Goal: Task Accomplishment & Management: Manage account settings

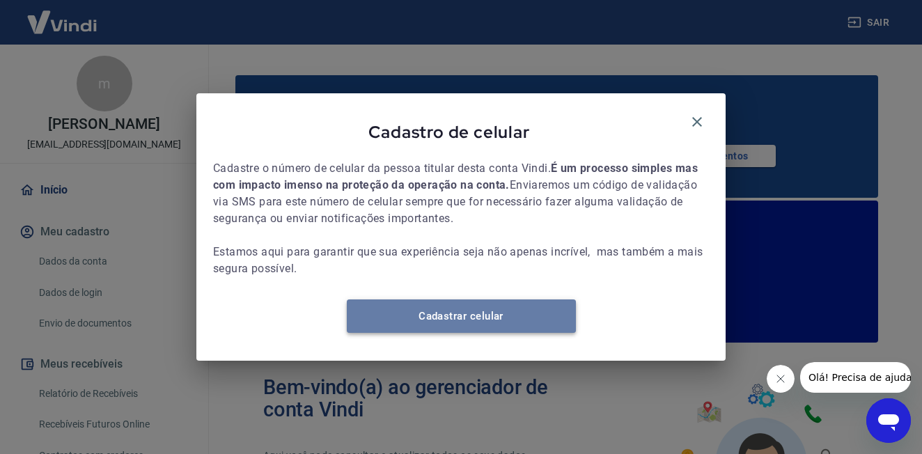
click at [474, 333] on link "Cadastrar celular" at bounding box center [461, 315] width 229 height 33
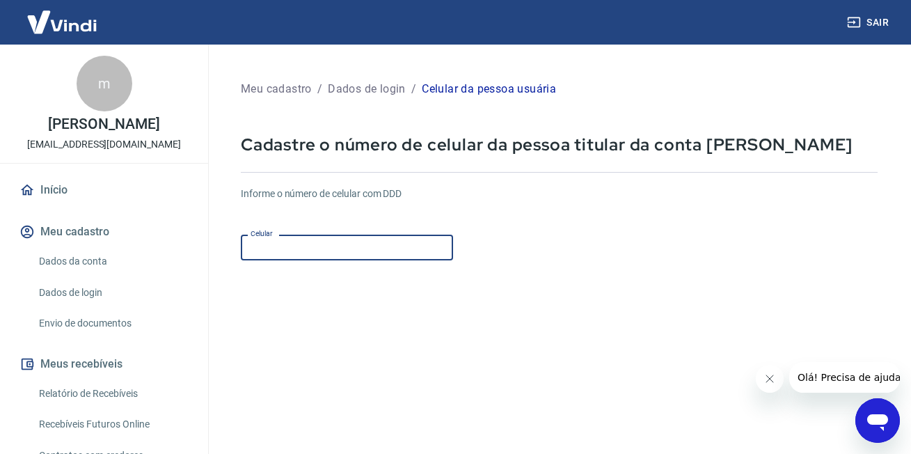
click at [377, 255] on input "Celular" at bounding box center [347, 248] width 212 height 26
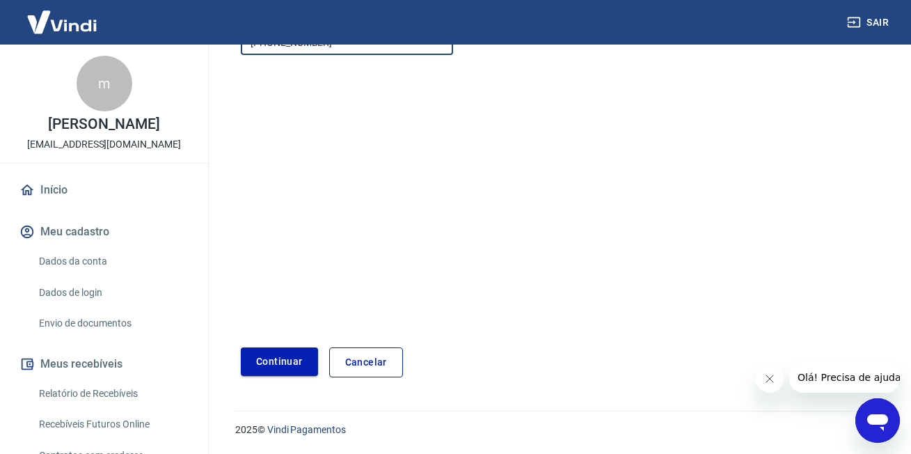
type input "(11) 98233-3095"
click at [290, 366] on button "Continuar" at bounding box center [279, 361] width 77 height 29
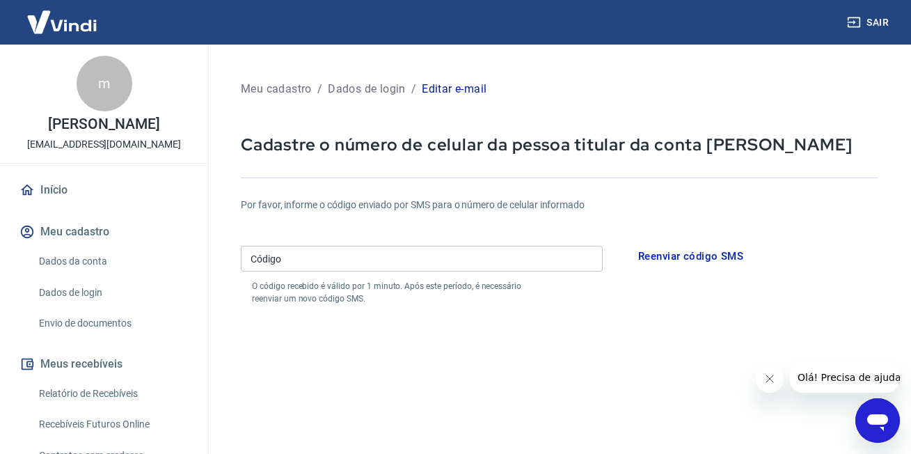
click at [364, 264] on input "Código" at bounding box center [422, 259] width 362 height 26
click at [656, 266] on button "Reenviar código SMS" at bounding box center [691, 256] width 120 height 29
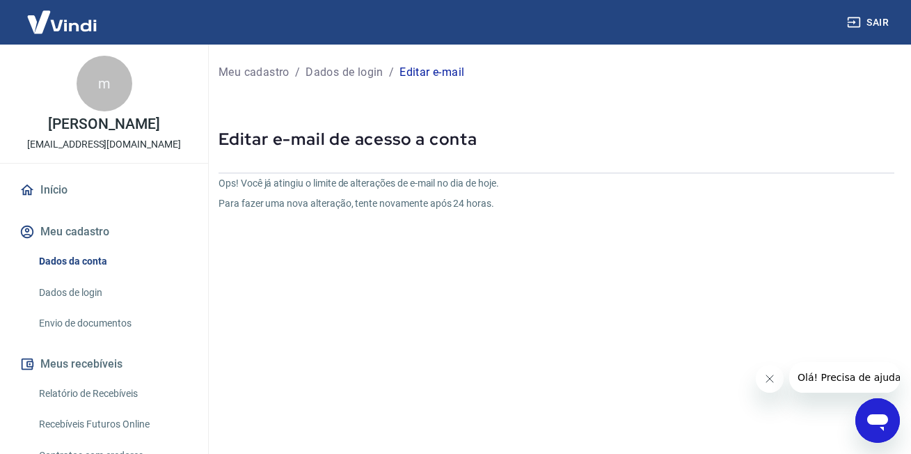
click at [765, 376] on icon "Fechar mensagem da empresa" at bounding box center [769, 378] width 11 height 11
click at [372, 76] on p "Dados de login" at bounding box center [345, 72] width 78 height 17
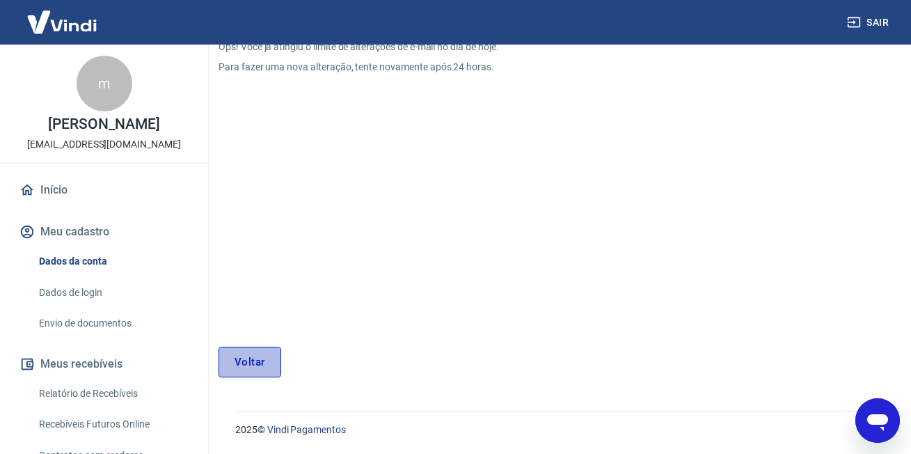
click at [229, 367] on link "Voltar" at bounding box center [250, 362] width 63 height 31
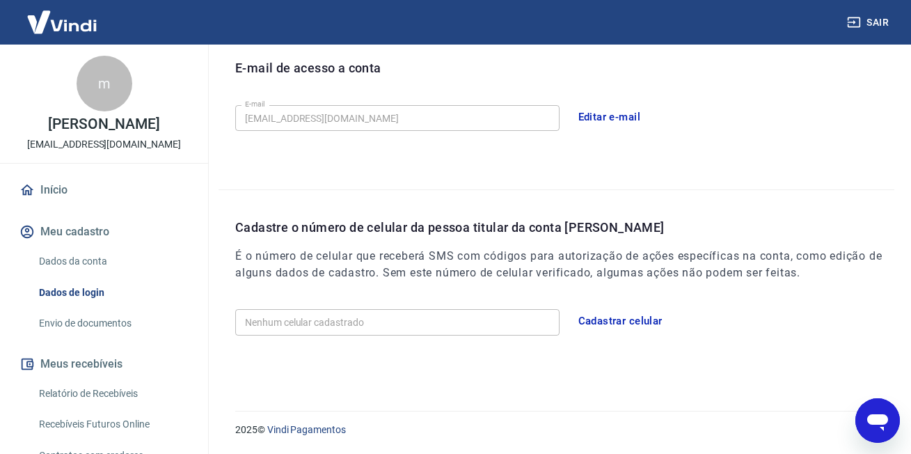
click at [604, 322] on button "Cadastrar celular" at bounding box center [621, 320] width 100 height 29
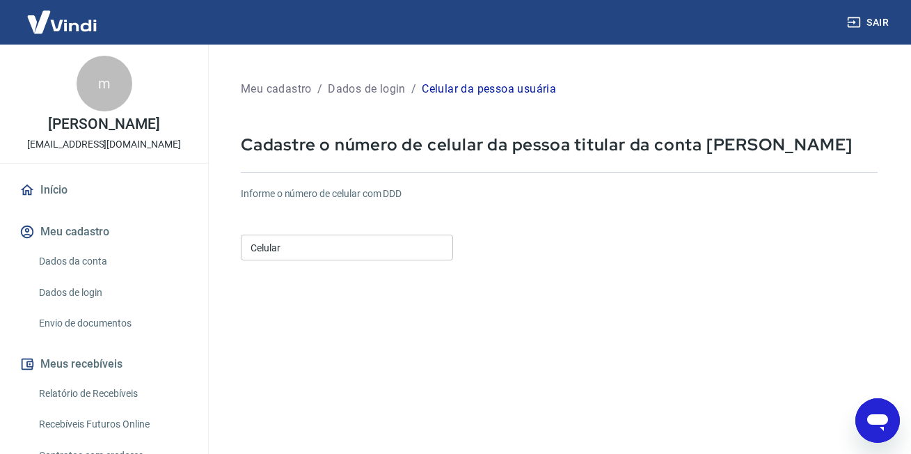
click at [327, 235] on input "Celular" at bounding box center [347, 248] width 212 height 26
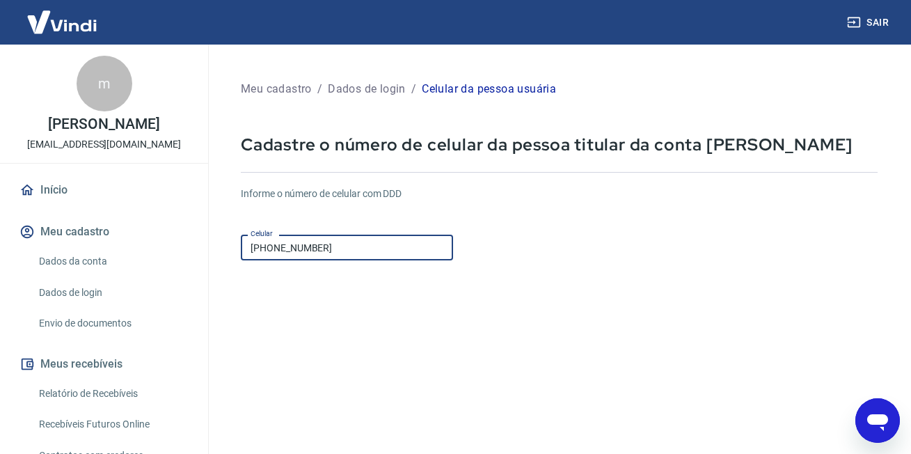
scroll to position [205, 0]
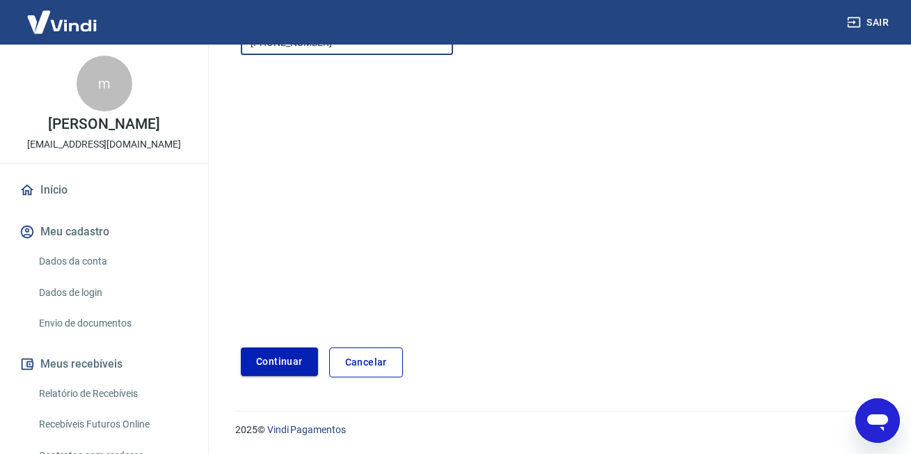
type input "(11) 98233-3095"
click at [301, 359] on button "Continuar" at bounding box center [279, 361] width 77 height 29
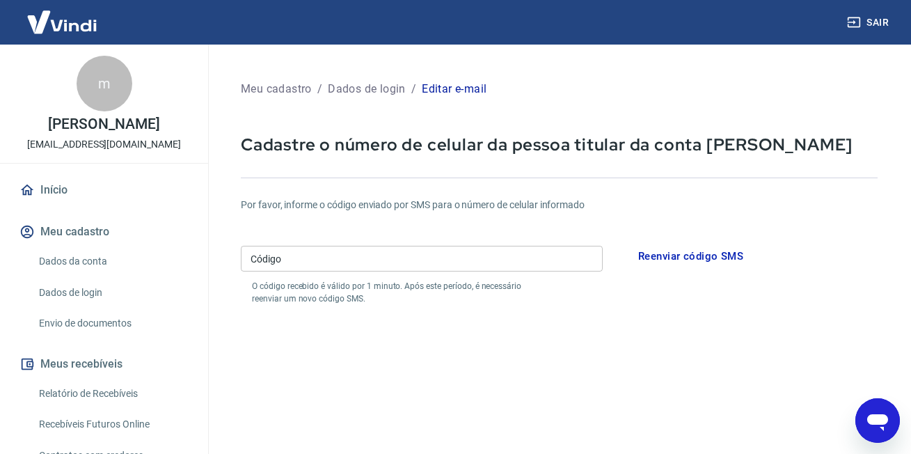
click at [342, 256] on input "Código" at bounding box center [422, 259] width 362 height 26
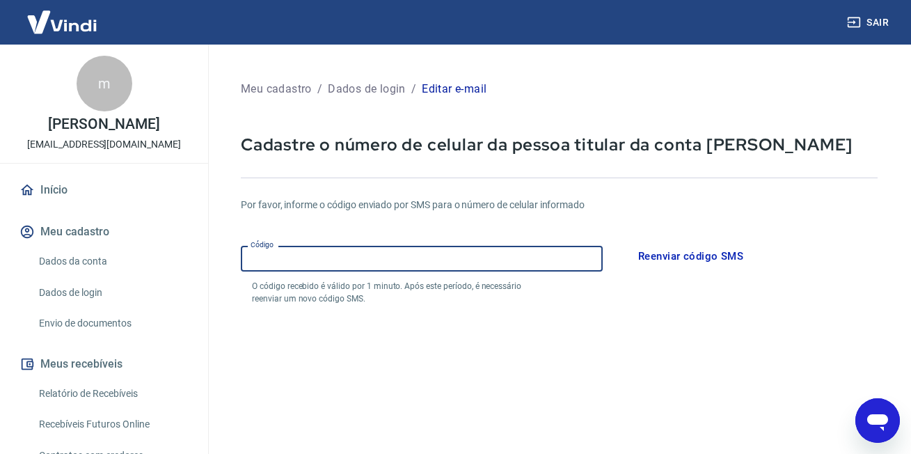
click at [654, 249] on button "Reenviar código SMS" at bounding box center [691, 256] width 120 height 29
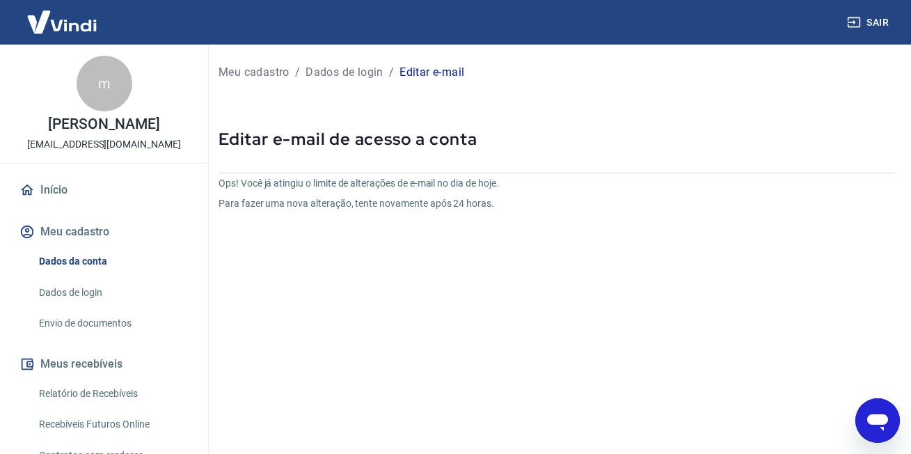
click at [347, 73] on p "Dados de login" at bounding box center [345, 72] width 78 height 17
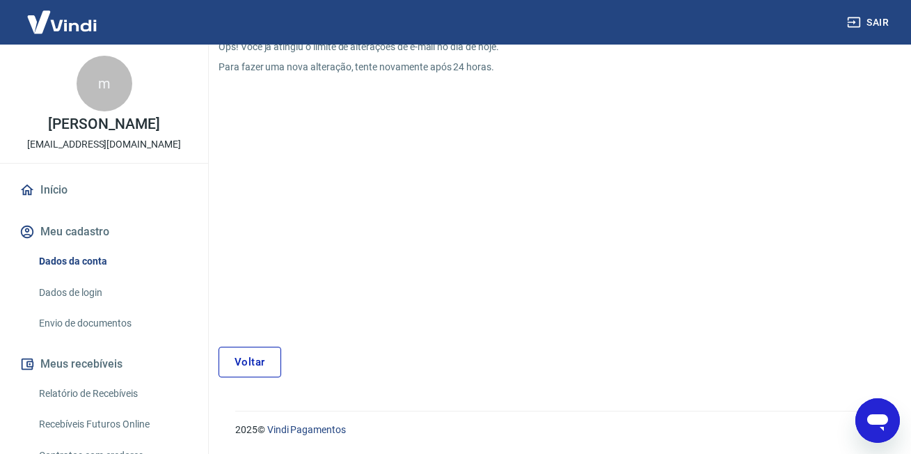
click at [95, 259] on link "Dados da conta" at bounding box center [112, 261] width 158 height 29
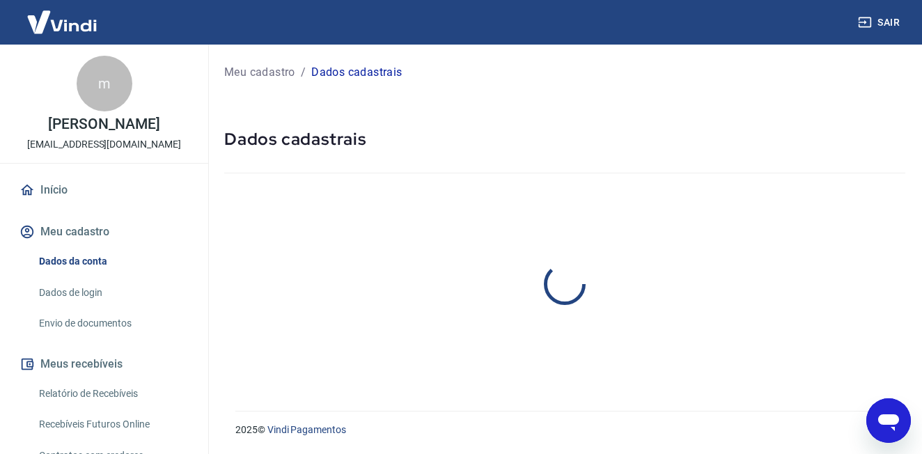
select select "SP"
select select "business"
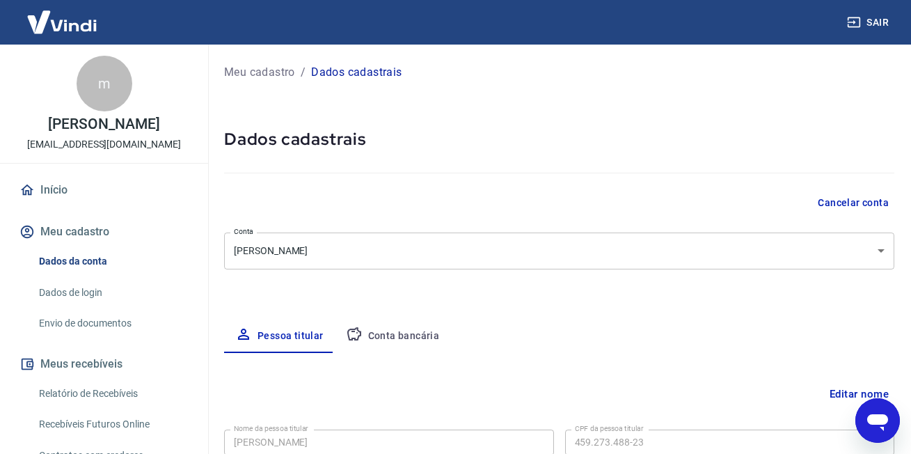
click at [414, 333] on button "Conta bancária" at bounding box center [393, 336] width 116 height 33
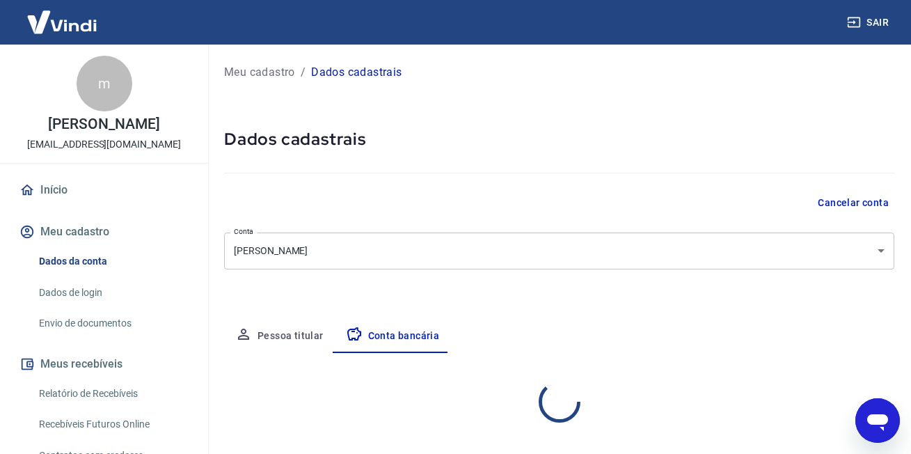
select select "1"
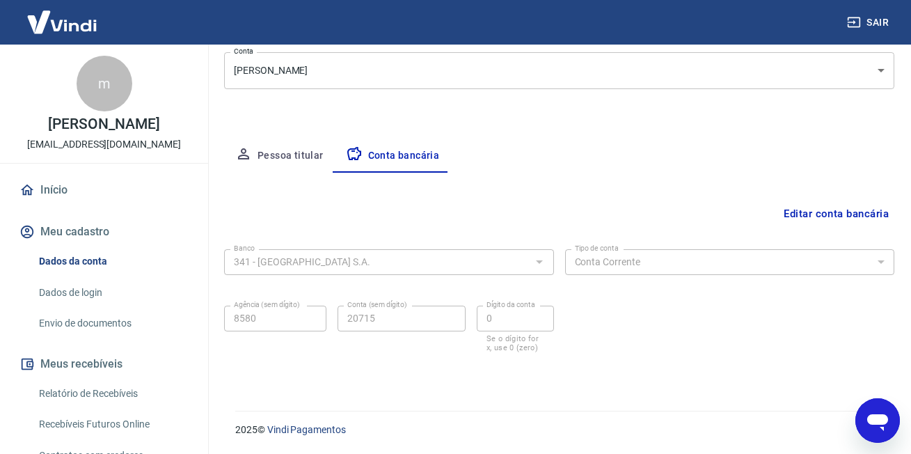
click at [290, 158] on button "Pessoa titular" at bounding box center [279, 155] width 111 height 33
select select "SP"
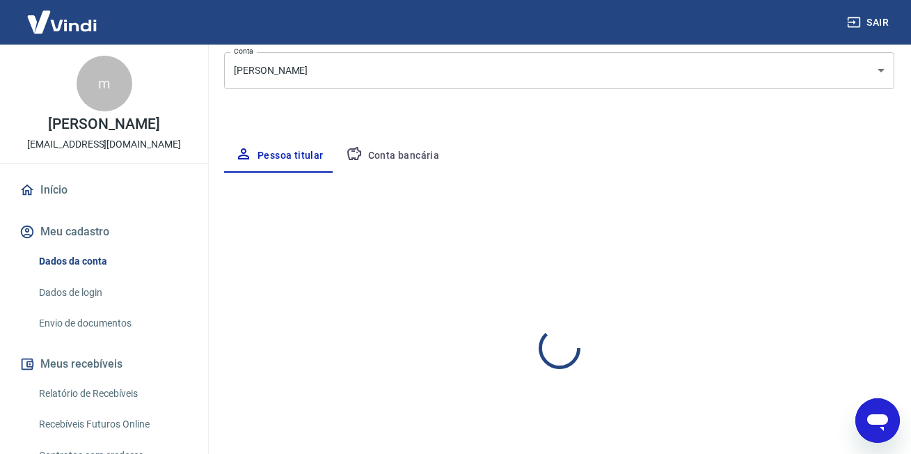
select select "business"
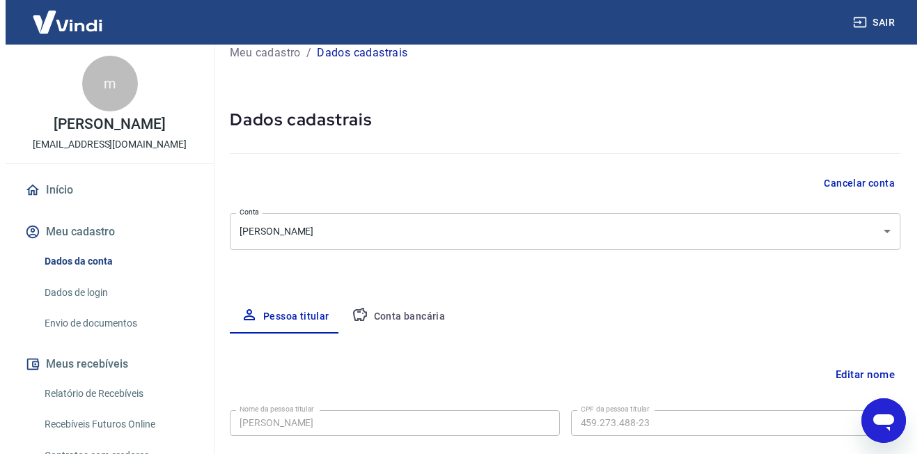
scroll to position [0, 0]
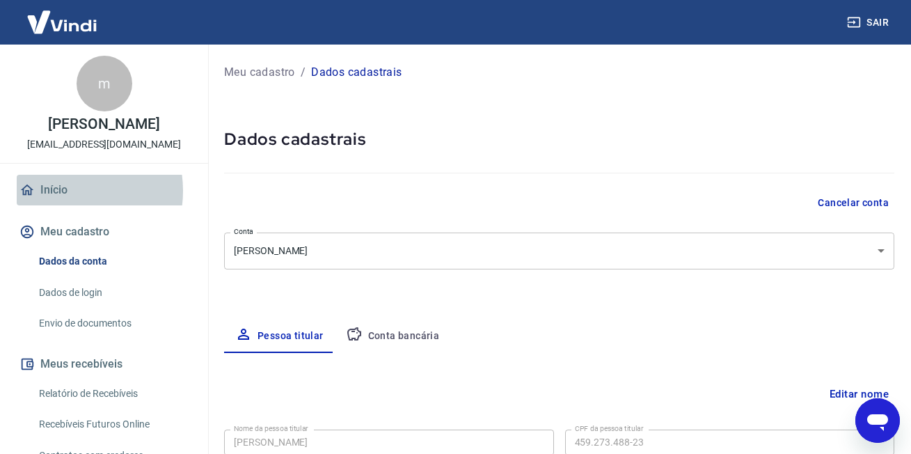
click at [65, 191] on link "Início" at bounding box center [104, 190] width 175 height 31
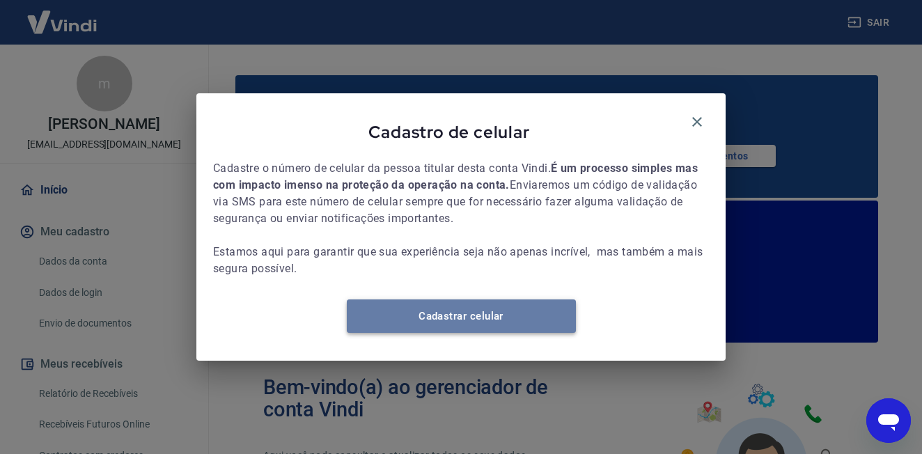
click at [501, 324] on link "Cadastrar celular" at bounding box center [461, 315] width 229 height 33
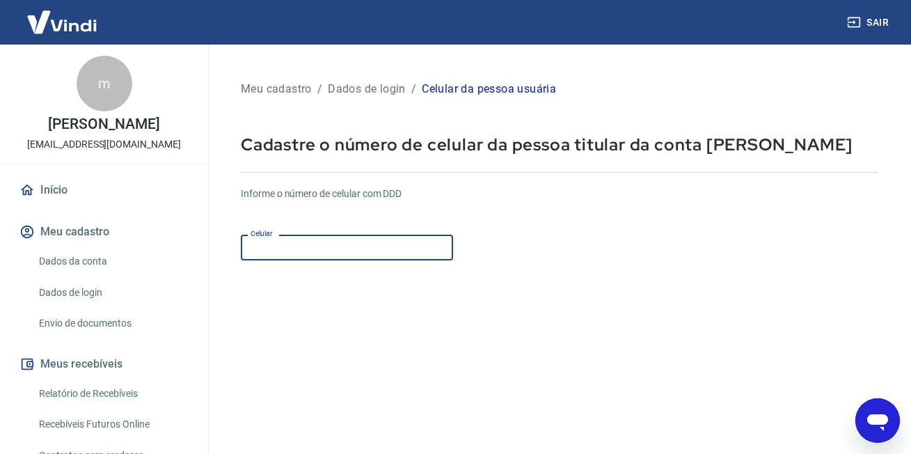
click at [345, 257] on input "Celular" at bounding box center [347, 248] width 212 height 26
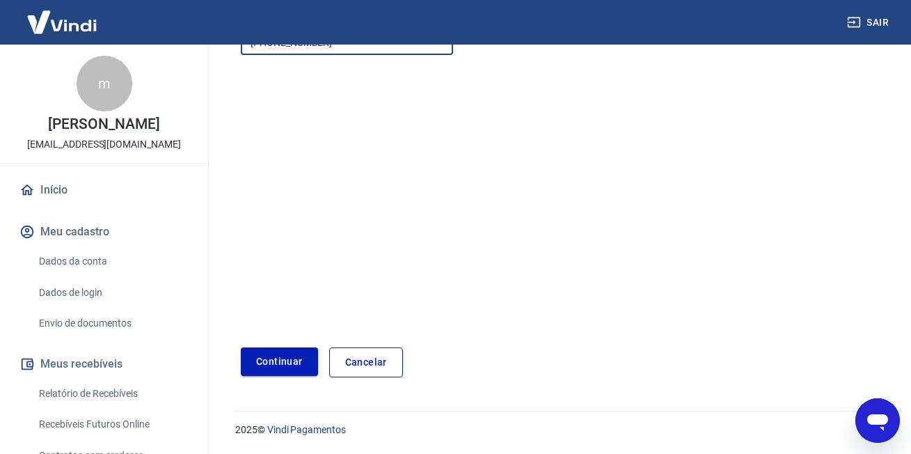
type input "[PHONE_NUMBER]"
click at [283, 361] on button "Continuar" at bounding box center [279, 361] width 77 height 29
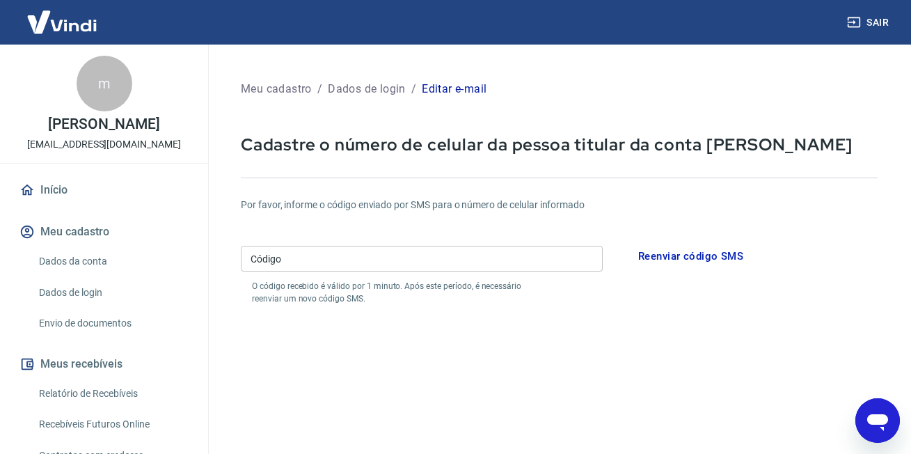
click at [315, 263] on input "Código" at bounding box center [422, 259] width 362 height 26
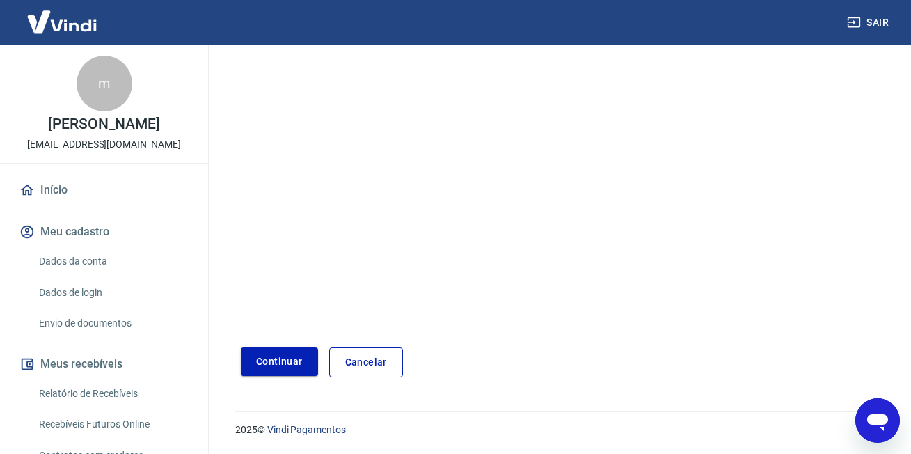
type input "053337"
click at [294, 372] on button "Continuar" at bounding box center [279, 361] width 77 height 29
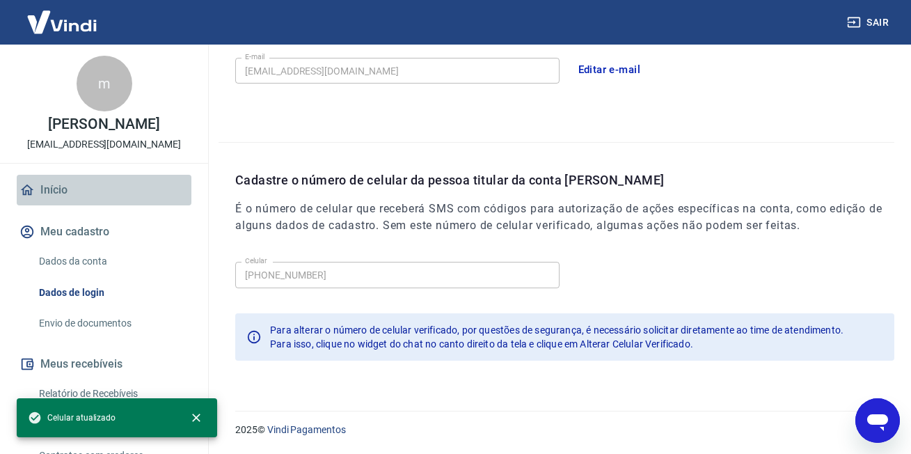
click at [128, 188] on link "Início" at bounding box center [104, 190] width 175 height 31
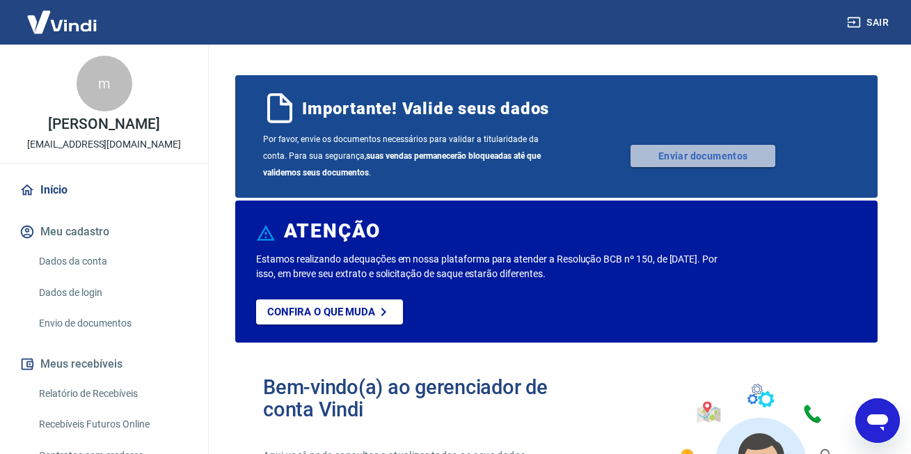
click at [676, 149] on link "Enviar documentos" at bounding box center [703, 156] width 145 height 22
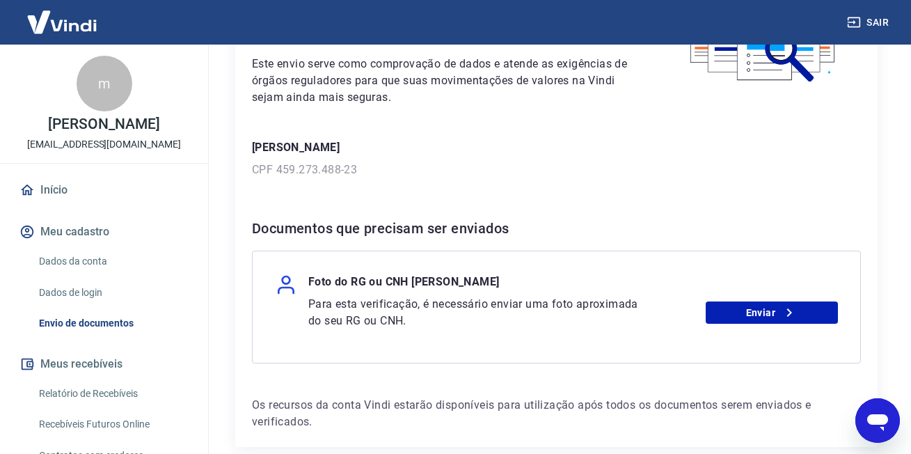
scroll to position [209, 0]
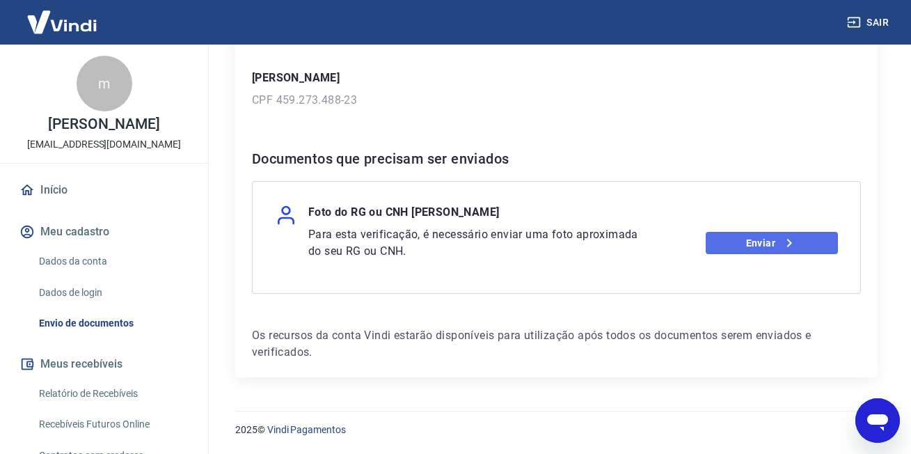
click at [764, 251] on link "Enviar" at bounding box center [772, 243] width 132 height 22
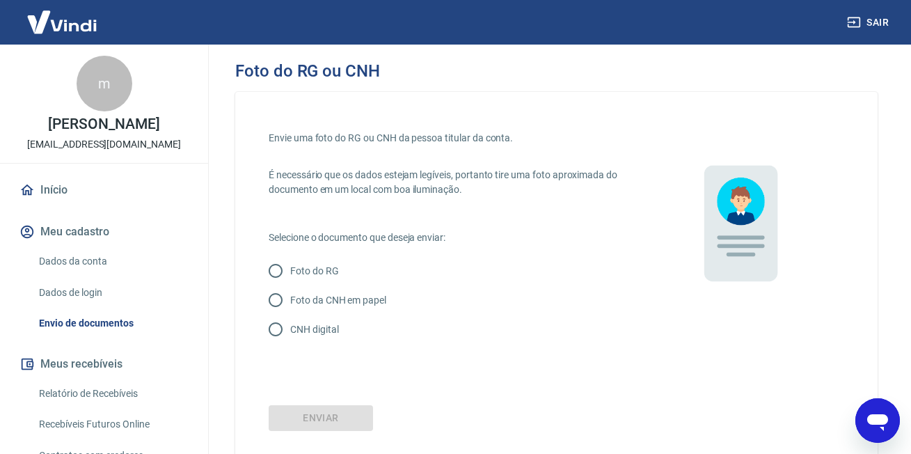
click at [338, 324] on p "CNH digital" at bounding box center [314, 329] width 48 height 15
click at [290, 324] on input "CNH digital" at bounding box center [275, 329] width 29 height 29
radio input "true"
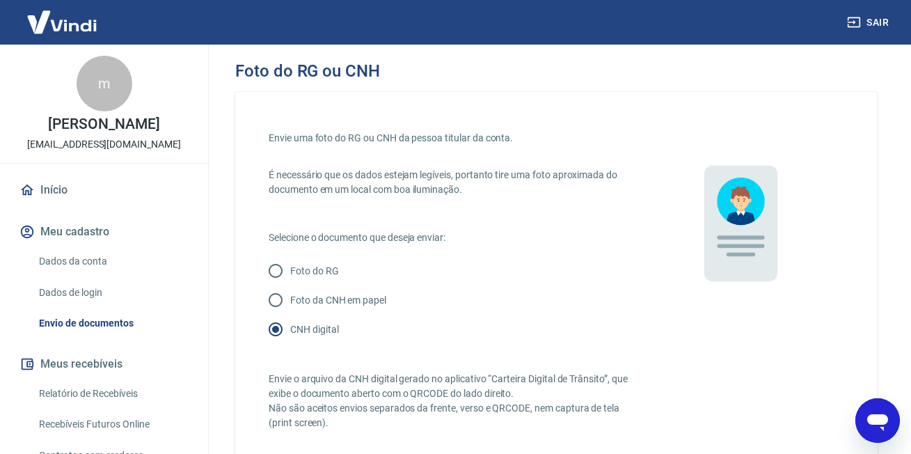
scroll to position [278, 0]
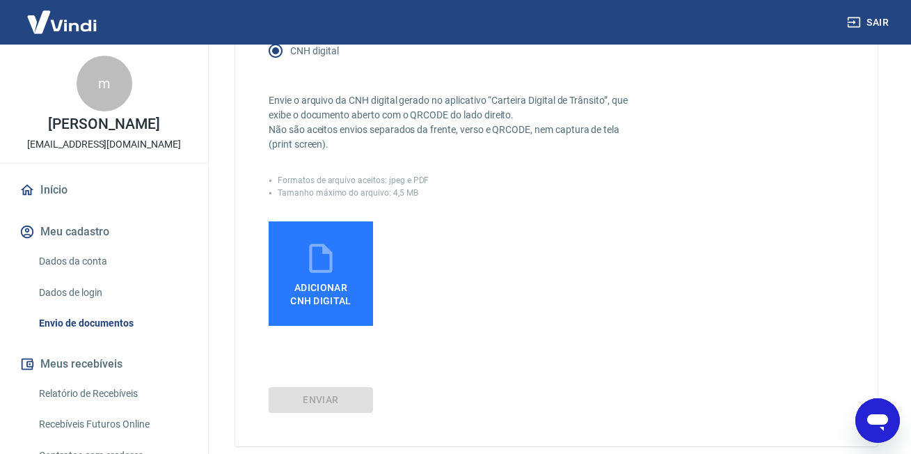
click at [346, 272] on label "Adicionar CNH Digital" at bounding box center [321, 273] width 104 height 104
click at [0, 0] on input "Adicionar CNH Digital" at bounding box center [0, 0] width 0 height 0
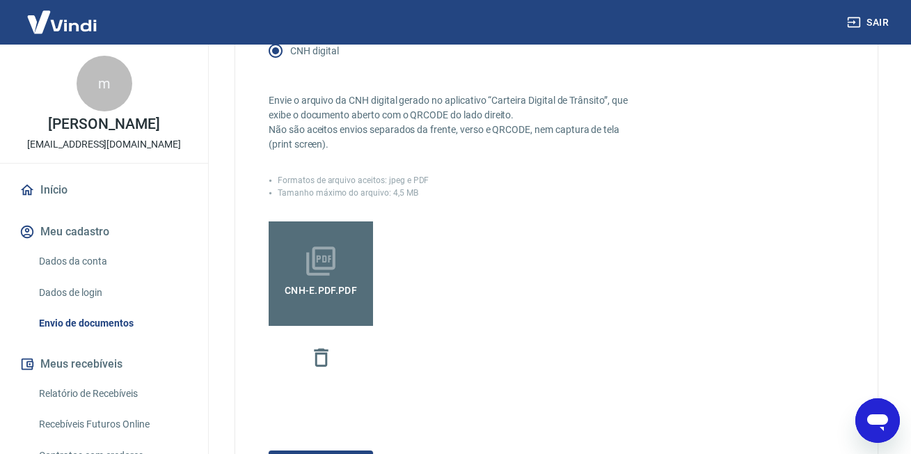
scroll to position [411, 0]
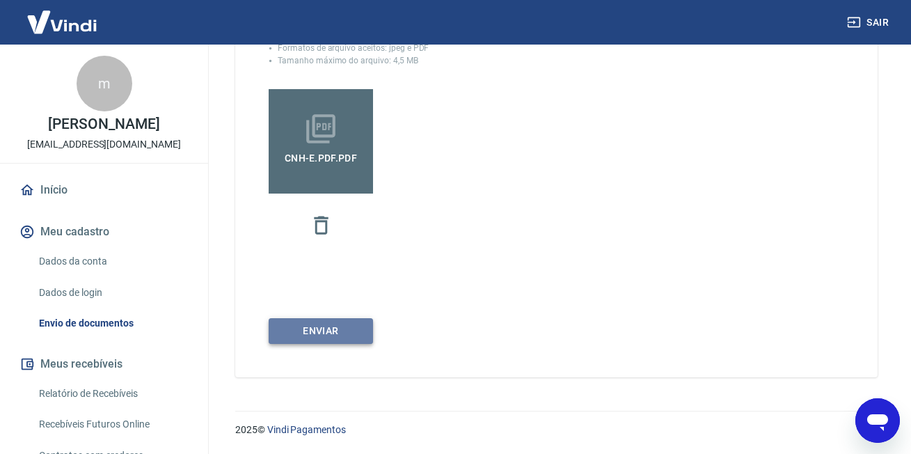
click at [327, 340] on button "Enviar" at bounding box center [321, 331] width 104 height 26
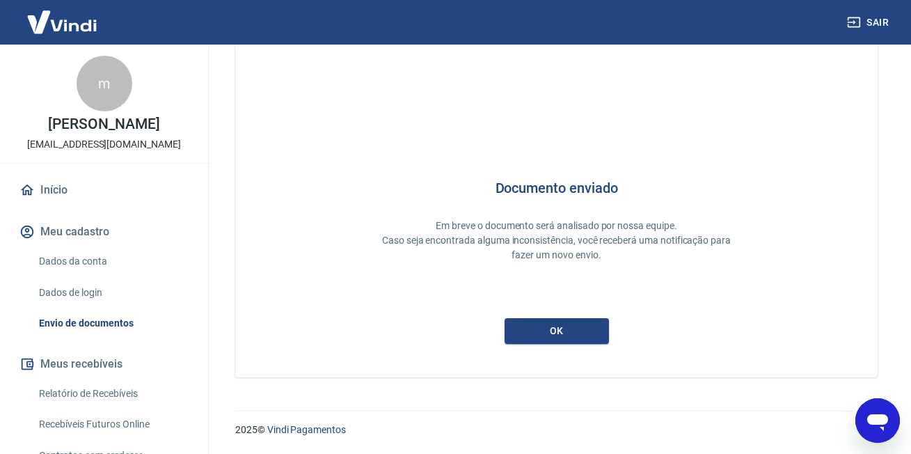
scroll to position [29, 0]
click at [538, 344] on div "Documento enviado Em breve o documento será analisado por nossa equipe. Caso se…" at bounding box center [556, 210] width 643 height 334
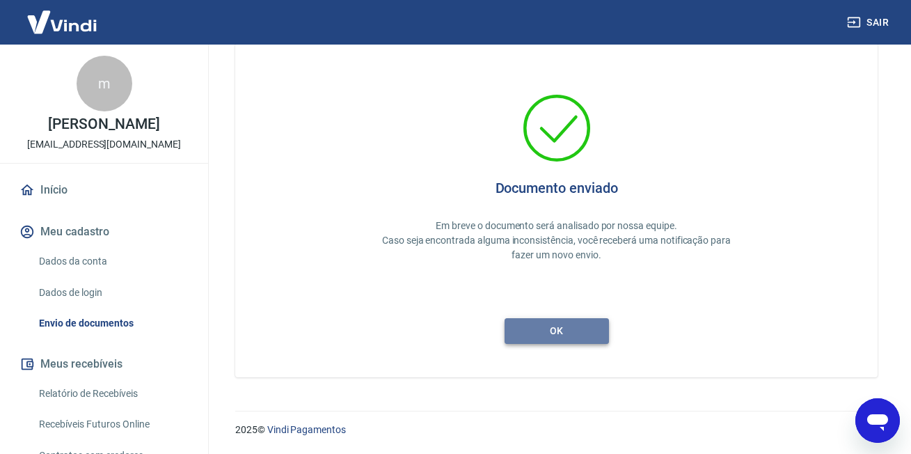
click at [565, 330] on button "ok" at bounding box center [557, 331] width 104 height 26
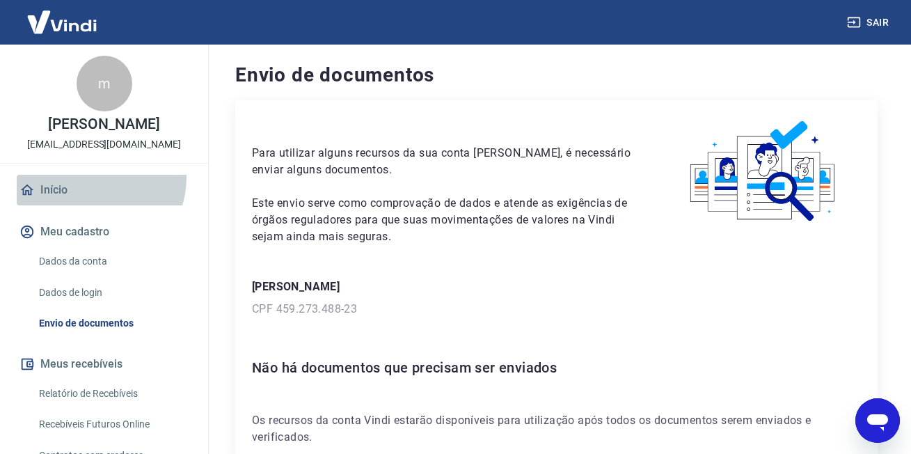
click at [95, 178] on link "Início" at bounding box center [104, 190] width 175 height 31
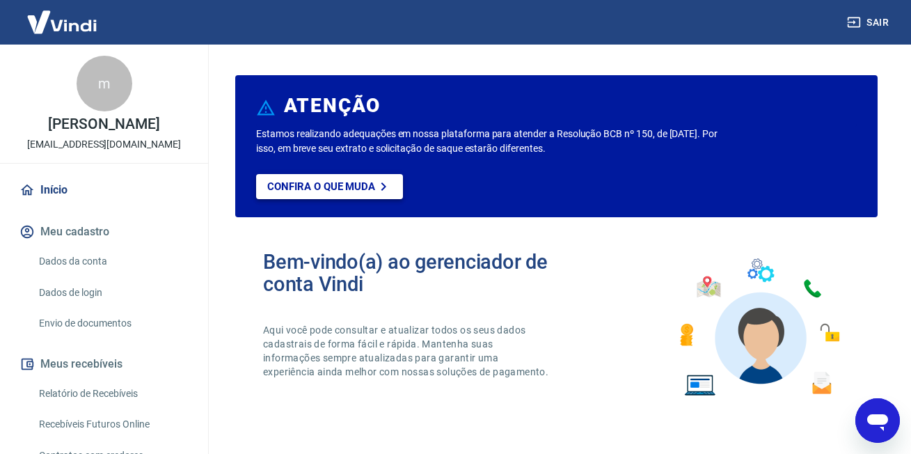
click at [289, 189] on p "Confira o que muda" at bounding box center [321, 186] width 108 height 13
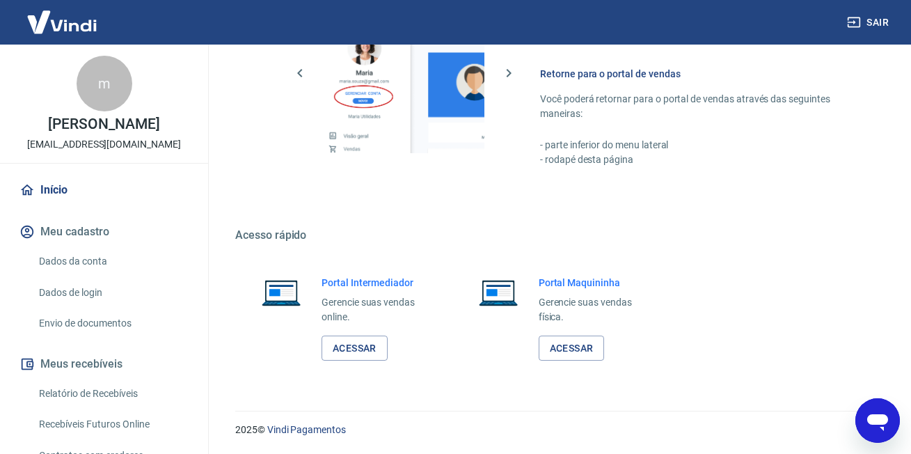
scroll to position [130, 0]
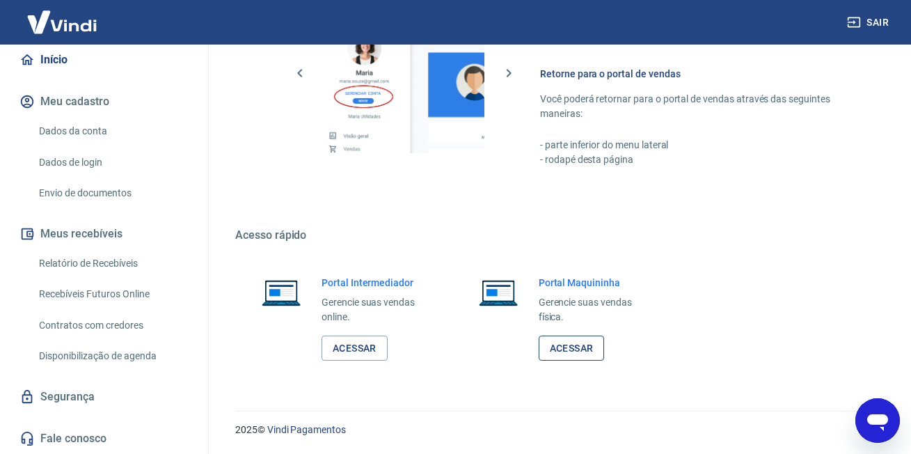
click at [579, 346] on link "Acessar" at bounding box center [572, 349] width 66 height 26
click at [347, 339] on link "Acessar" at bounding box center [355, 349] width 66 height 26
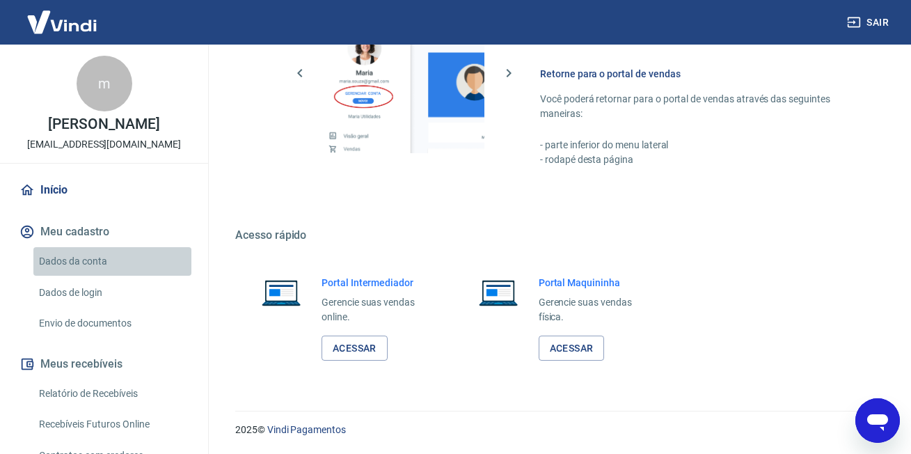
click at [113, 273] on link "Dados da conta" at bounding box center [112, 261] width 158 height 29
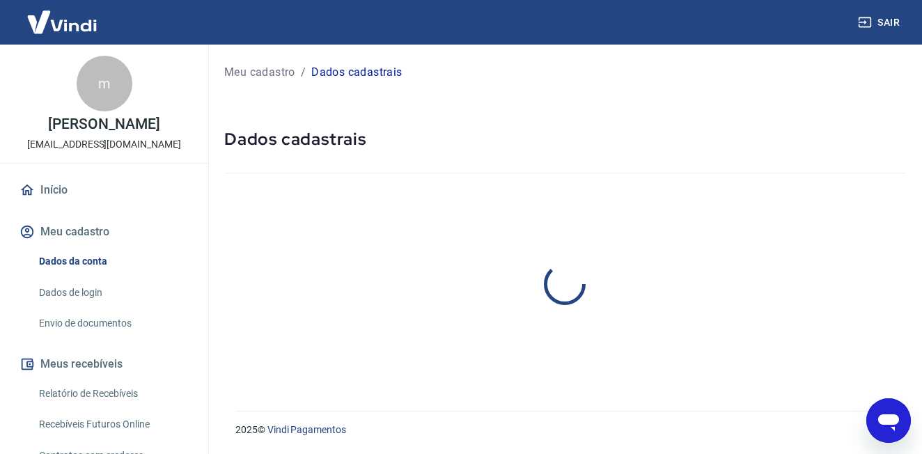
select select "SP"
select select "business"
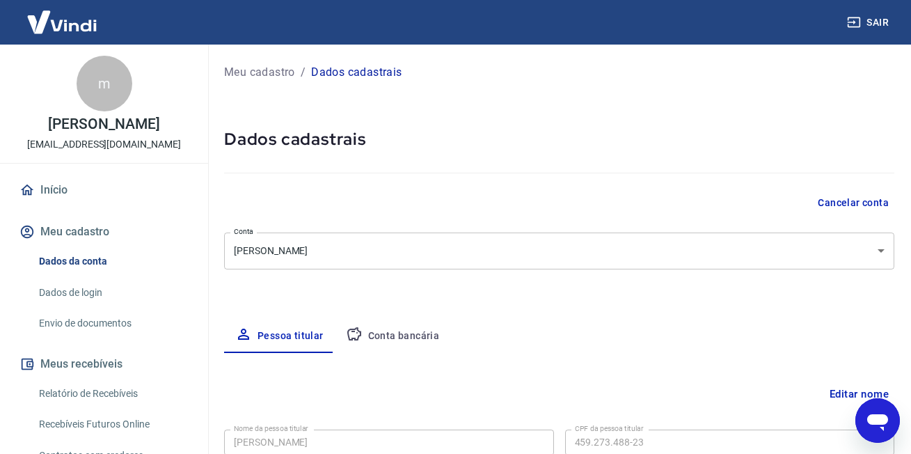
click at [111, 295] on link "Dados de login" at bounding box center [112, 292] width 158 height 29
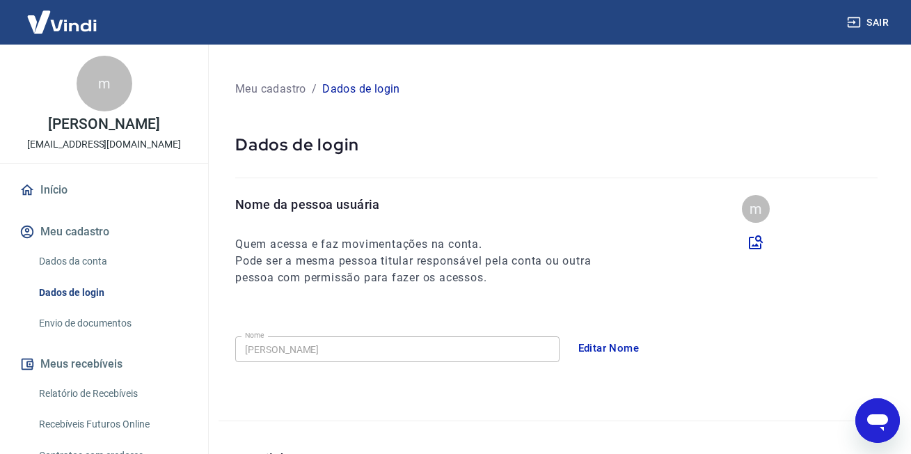
click at [107, 315] on link "Envio de documentos" at bounding box center [112, 323] width 158 height 29
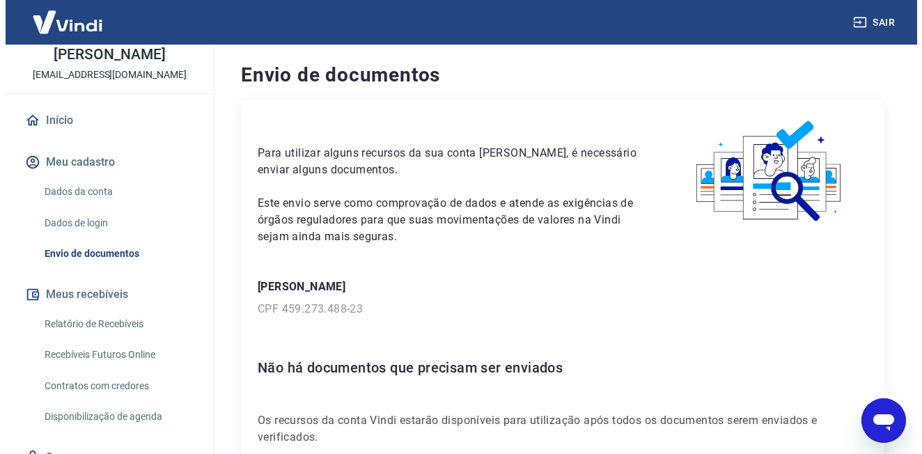
scroll to position [130, 0]
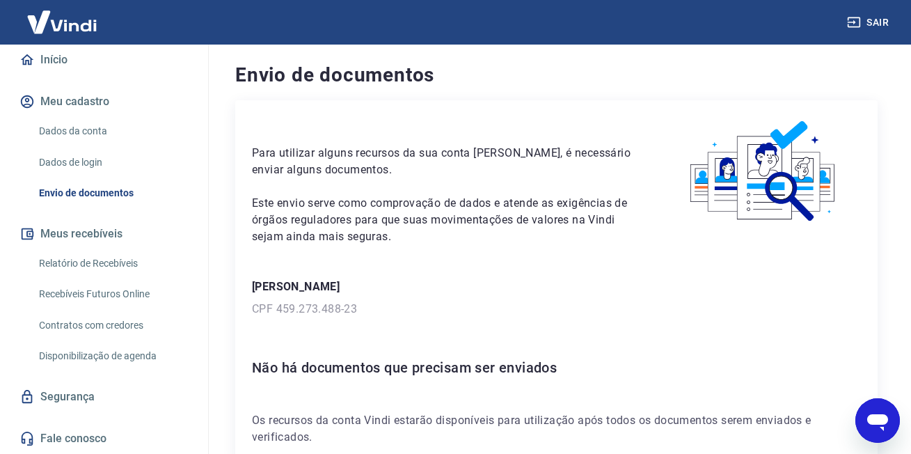
click at [93, 401] on link "Segurança" at bounding box center [104, 397] width 175 height 31
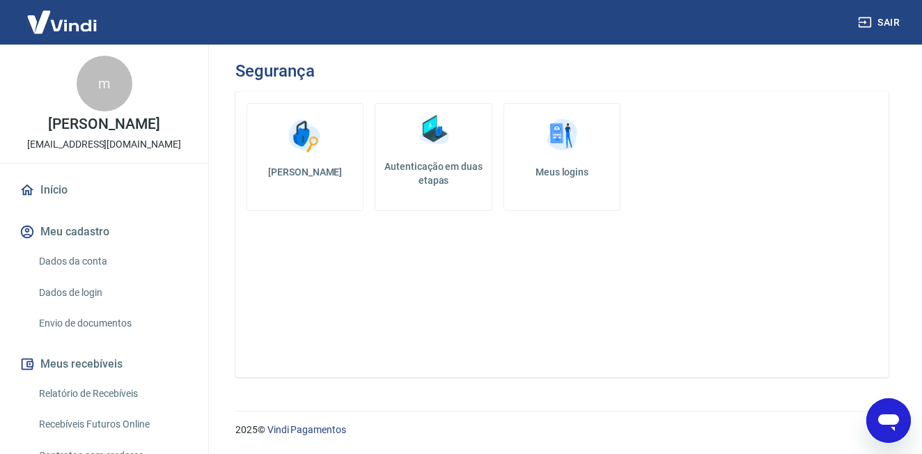
click at [109, 83] on div "m" at bounding box center [105, 84] width 56 height 56
click at [109, 127] on p "[PERSON_NAME]" at bounding box center [103, 124] width 111 height 15
click at [100, 88] on div "m" at bounding box center [105, 84] width 56 height 56
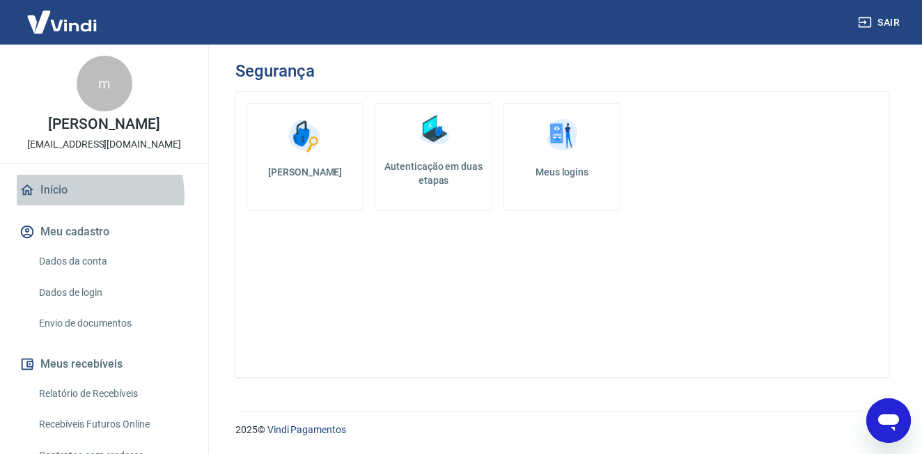
click at [91, 196] on link "Início" at bounding box center [104, 190] width 175 height 31
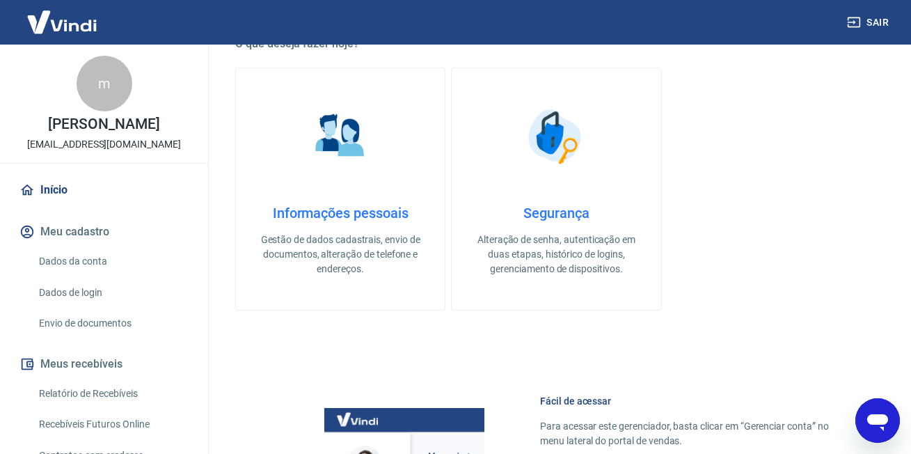
scroll to position [833, 0]
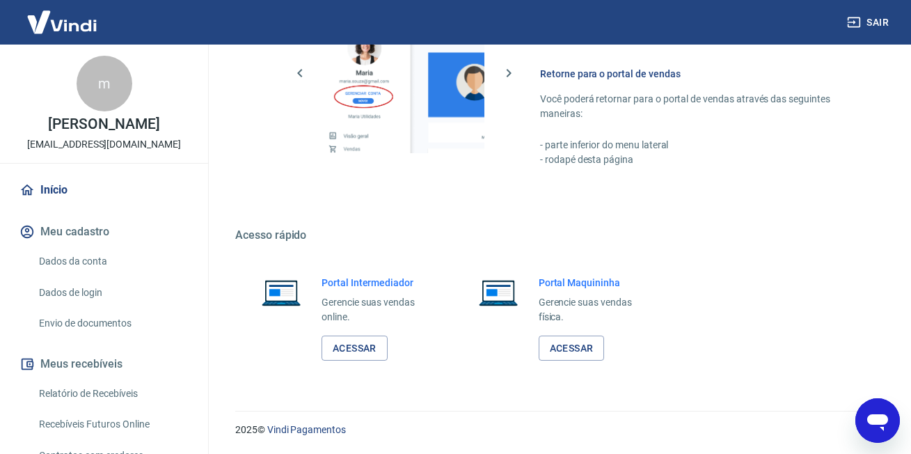
click at [103, 234] on button "Meu cadastro" at bounding box center [104, 232] width 175 height 31
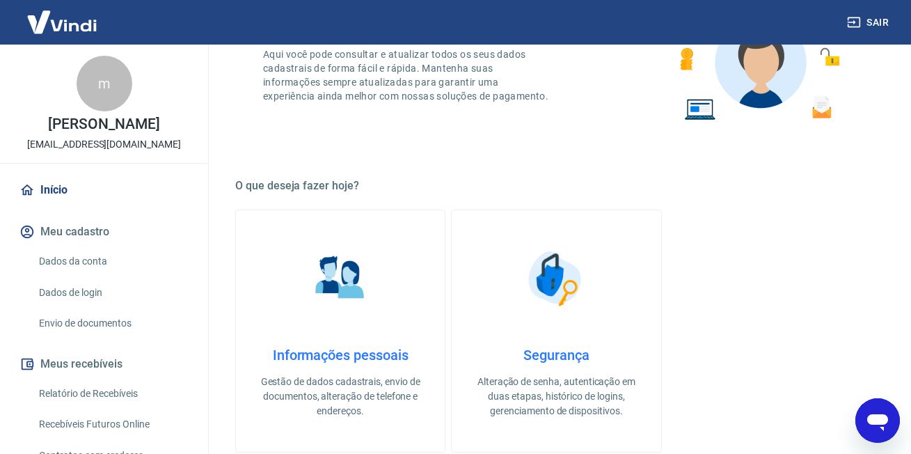
scroll to position [0, 0]
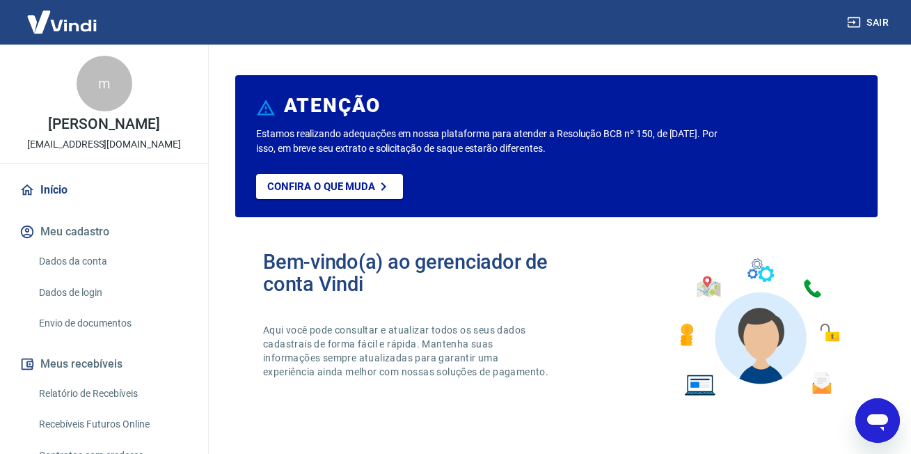
click at [54, 33] on img at bounding box center [62, 22] width 91 height 42
